Goal: Check status: Check status

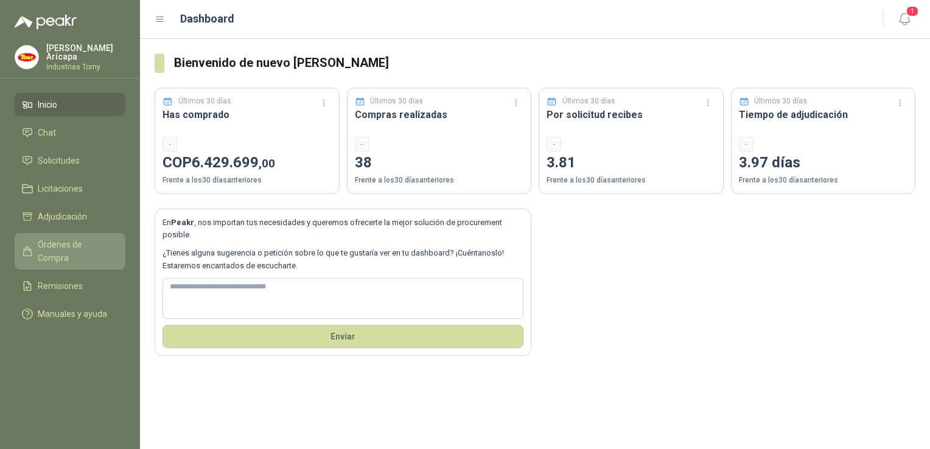
click at [49, 238] on span "Órdenes de Compra" at bounding box center [76, 251] width 76 height 27
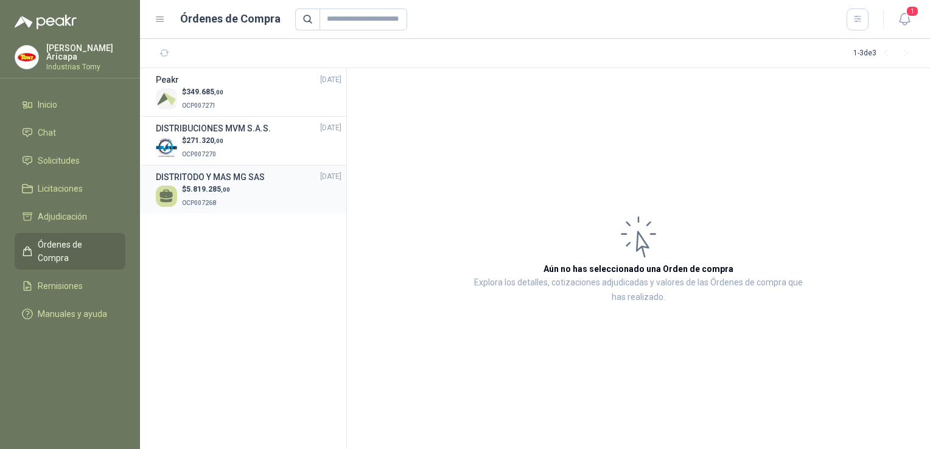
click at [203, 181] on h3 "DISTRITODO Y MAS MG SAS" at bounding box center [210, 176] width 109 height 13
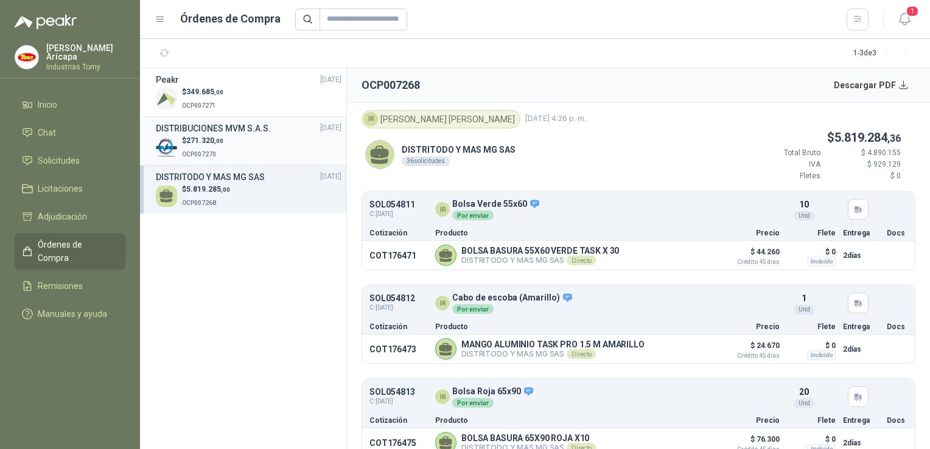
click at [204, 139] on span "271.320 ,00" at bounding box center [204, 140] width 37 height 9
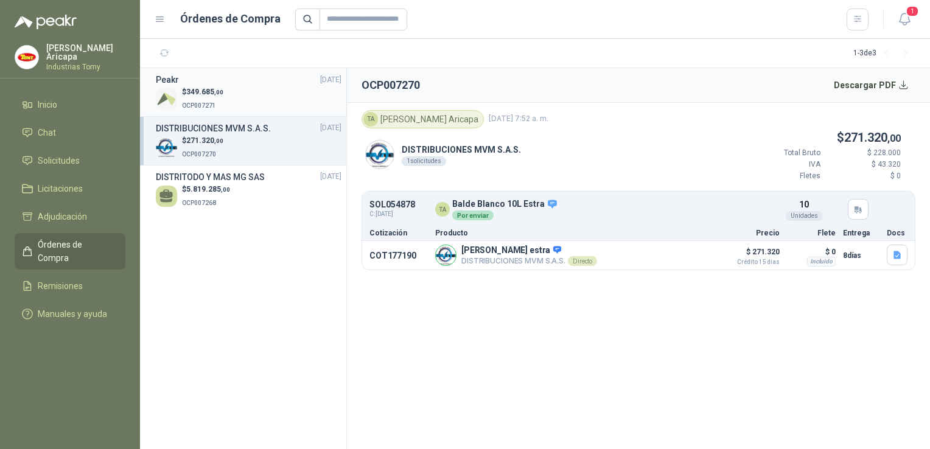
click at [231, 97] on div "$ 349.685 ,00 OCP007271" at bounding box center [249, 98] width 186 height 25
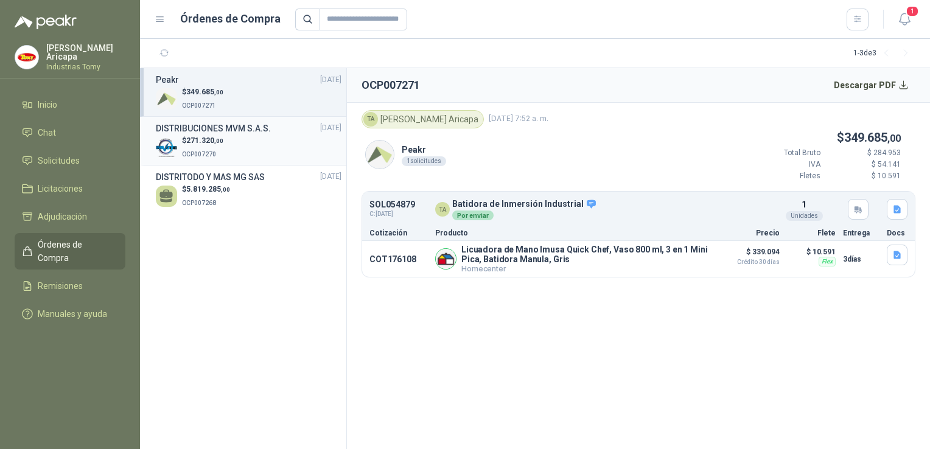
click at [217, 138] on span ",00" at bounding box center [218, 141] width 9 height 7
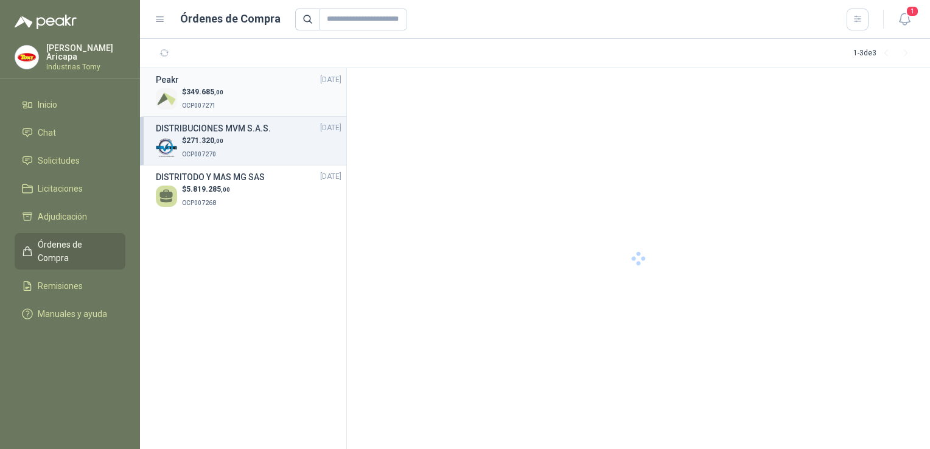
click at [242, 95] on div "$ 349.685 ,00 OCP007271" at bounding box center [249, 98] width 186 height 25
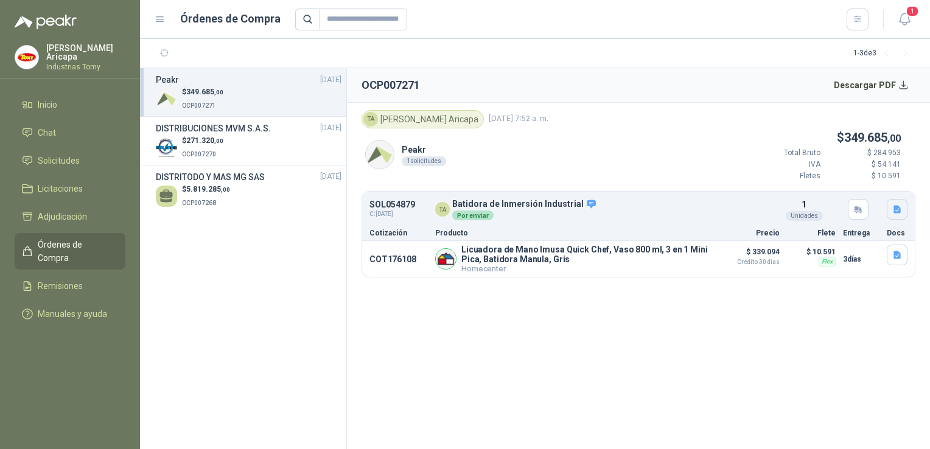
click at [901, 209] on icon "button" at bounding box center [898, 210] width 10 height 10
click at [658, 206] on div "TA Batidora de Inmersión Industrial Por enviar" at bounding box center [597, 210] width 325 height 22
click at [715, 211] on icon "button" at bounding box center [713, 210] width 3 height 5
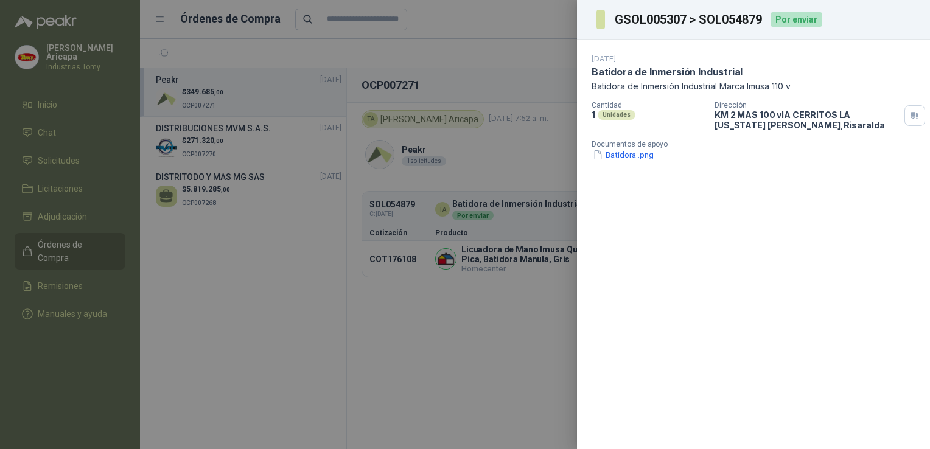
click at [521, 35] on div at bounding box center [465, 224] width 930 height 449
